Goal: Task Accomplishment & Management: Manage account settings

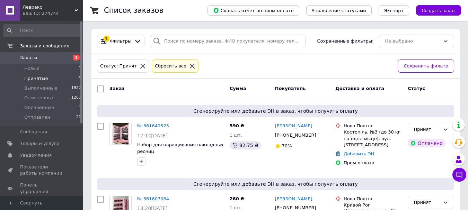
click at [77, 78] on li "Принятые 3" at bounding box center [42, 79] width 85 height 10
click at [79, 69] on span "1" at bounding box center [80, 68] width 2 height 6
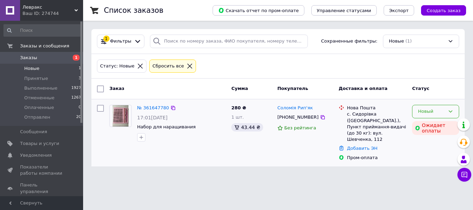
click at [453, 111] on icon at bounding box center [451, 112] width 6 height 6
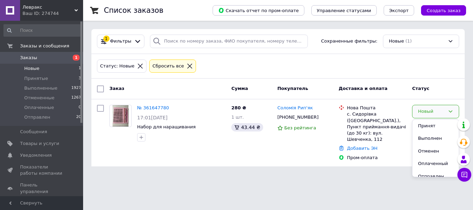
click at [385, 175] on html "Левракс Ваш ID: 274744 Сайт Левракс Кабинет покупателя Проверить состояние сист…" at bounding box center [236, 87] width 473 height 175
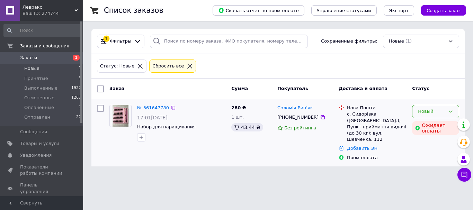
click at [452, 113] on icon at bounding box center [451, 112] width 6 height 6
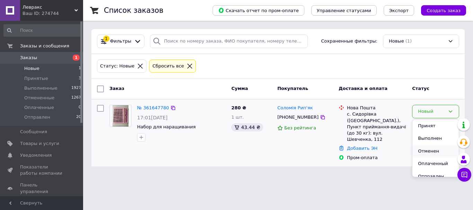
click at [431, 152] on li "Отменен" at bounding box center [436, 151] width 46 height 13
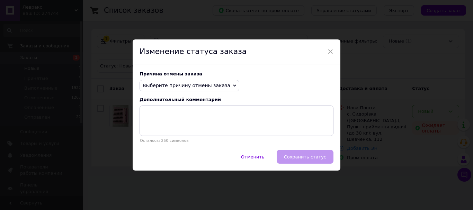
click at [222, 83] on span "Выберите причину отмены заказа" at bounding box center [190, 86] width 100 height 12
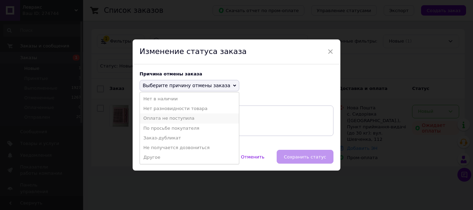
click at [169, 118] on li "Оплата не поступила" at bounding box center [189, 119] width 99 height 10
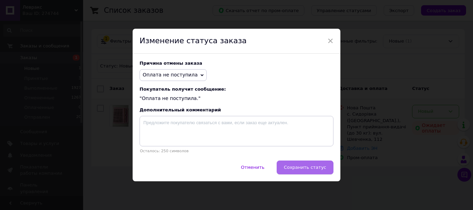
click at [324, 167] on span "Сохранить статус" at bounding box center [305, 167] width 42 height 5
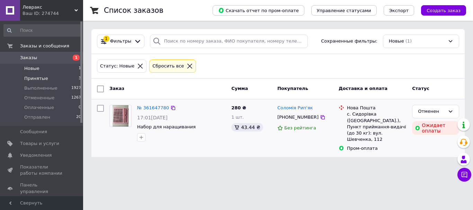
click at [53, 79] on li "Принятые 3" at bounding box center [42, 79] width 85 height 10
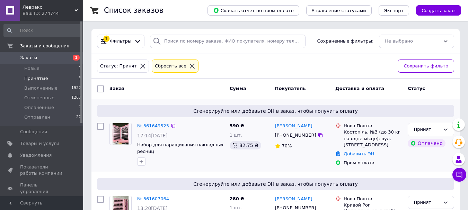
click at [156, 126] on link "№ 361649525" at bounding box center [153, 125] width 32 height 5
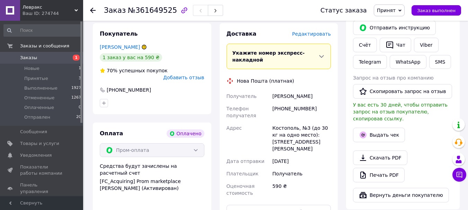
scroll to position [277, 0]
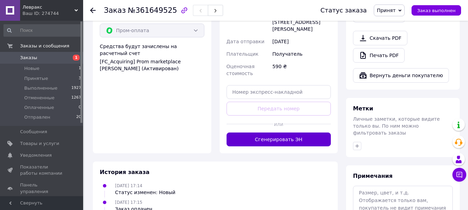
click at [283, 133] on button "Сгенерировать ЭН" at bounding box center [279, 140] width 105 height 14
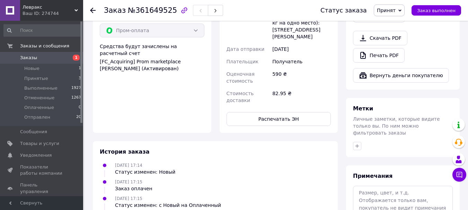
click at [92, 10] on icon at bounding box center [93, 11] width 6 height 6
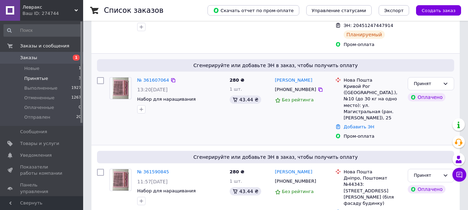
scroll to position [138, 0]
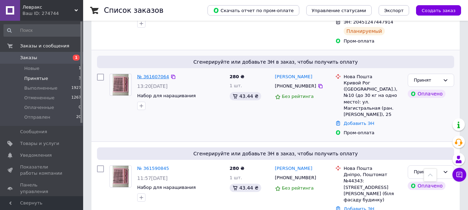
click at [151, 74] on link "№ 361607064" at bounding box center [153, 76] width 32 height 5
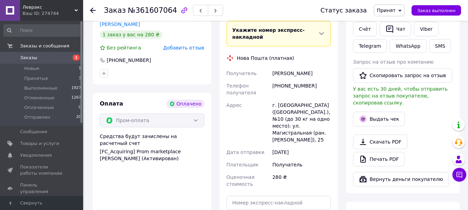
scroll to position [312, 0]
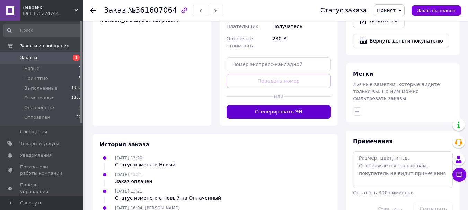
click at [279, 105] on button "Сгенерировать ЭН" at bounding box center [279, 112] width 105 height 14
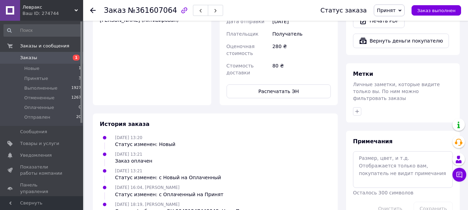
click at [91, 10] on use at bounding box center [93, 11] width 6 height 6
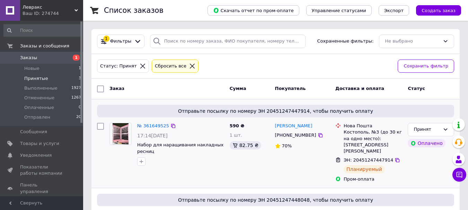
scroll to position [139, 0]
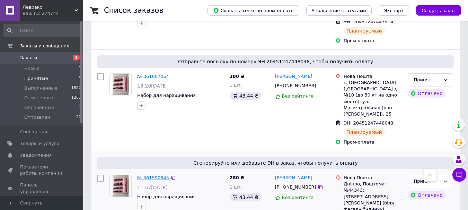
click at [150, 175] on link "№ 361590845" at bounding box center [153, 177] width 32 height 5
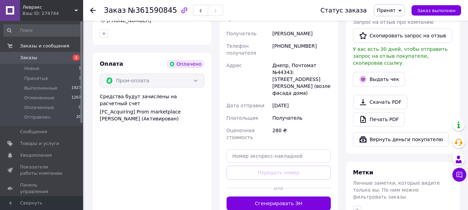
scroll to position [277, 0]
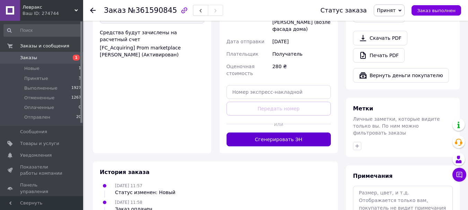
click at [268, 133] on button "Сгенерировать ЭН" at bounding box center [279, 140] width 105 height 14
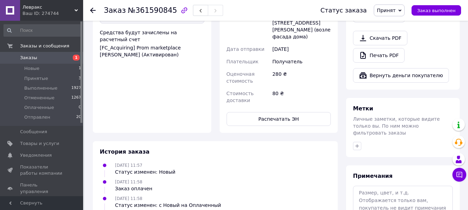
click at [91, 11] on use at bounding box center [93, 11] width 6 height 6
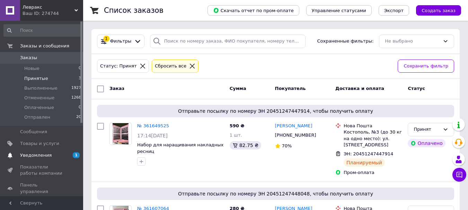
click at [42, 154] on span "Уведомления" at bounding box center [36, 155] width 32 height 6
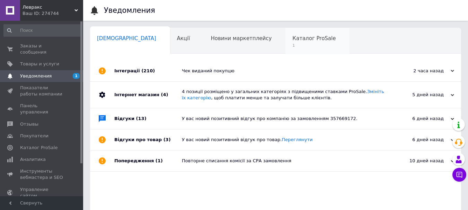
click at [285, 42] on div "Каталог ProSale 1" at bounding box center [317, 41] width 64 height 26
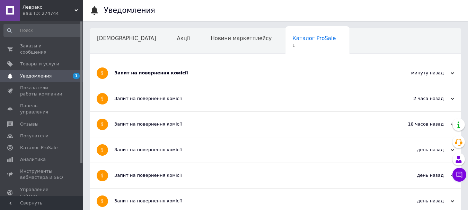
click at [239, 68] on div "Запит на повернення комісії" at bounding box center [249, 73] width 271 height 25
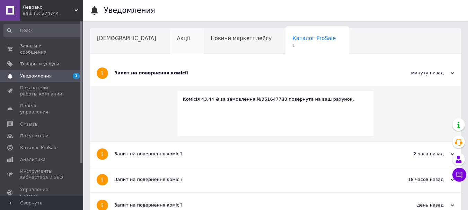
click at [170, 42] on div "Акції" at bounding box center [187, 41] width 34 height 26
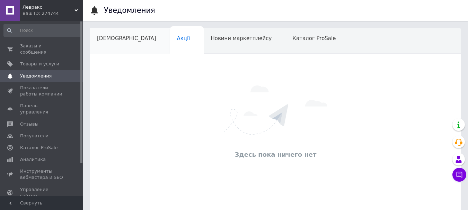
click at [128, 44] on div "[DEMOGRAPHIC_DATA]" at bounding box center [130, 41] width 80 height 26
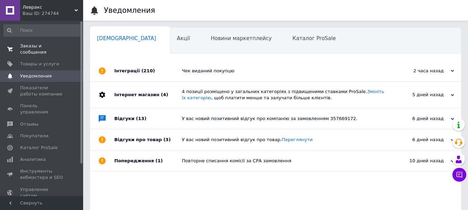
click at [41, 44] on span "Заказы и сообщения" at bounding box center [42, 49] width 44 height 12
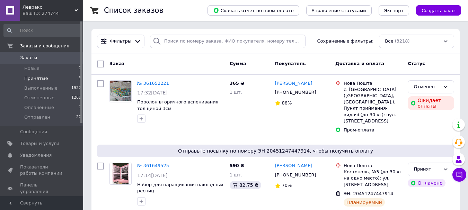
click at [65, 79] on li "Принятые 3" at bounding box center [42, 79] width 85 height 10
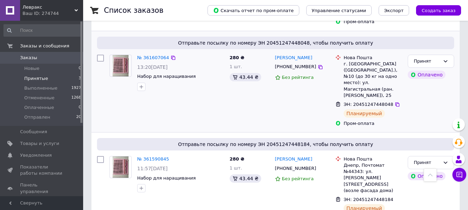
scroll to position [158, 0]
